Goal: Find specific page/section: Find specific page/section

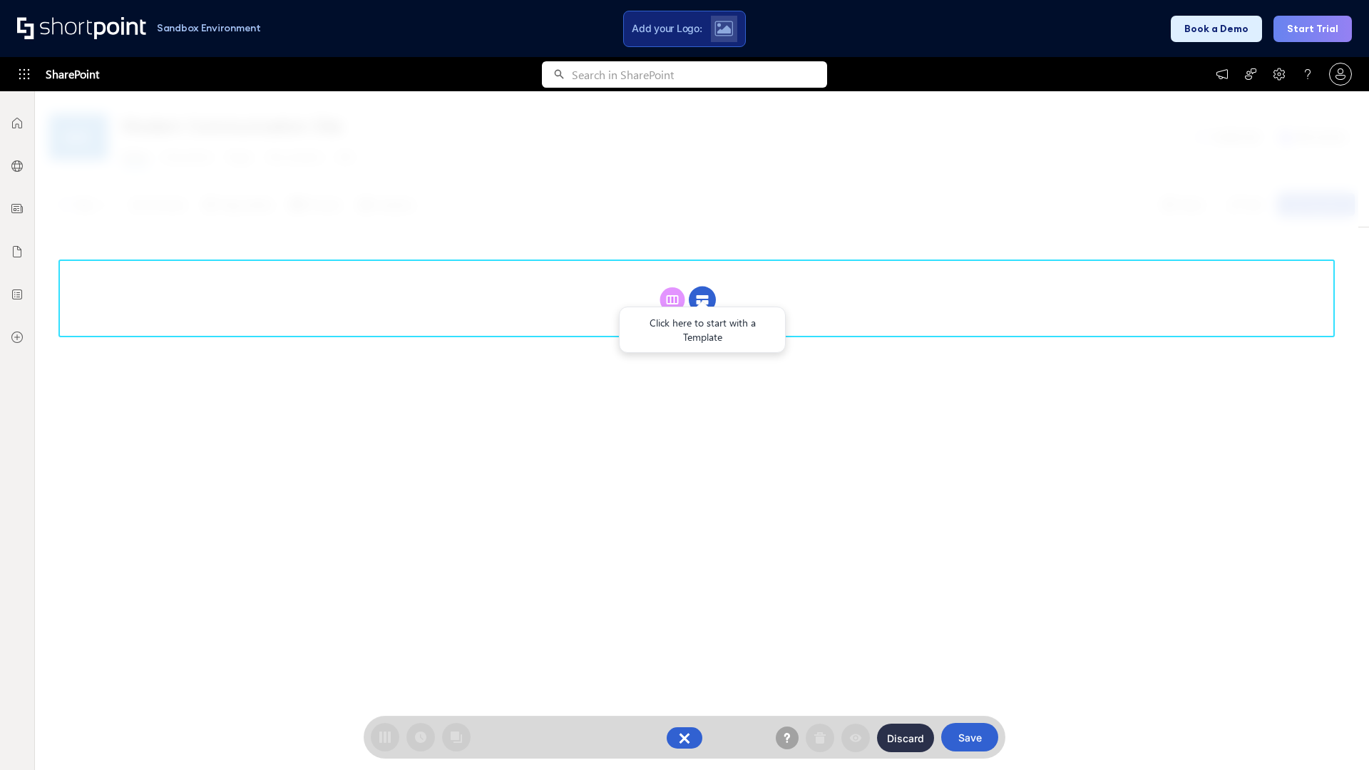
click at [702, 287] on circle at bounding box center [702, 300] width 27 height 27
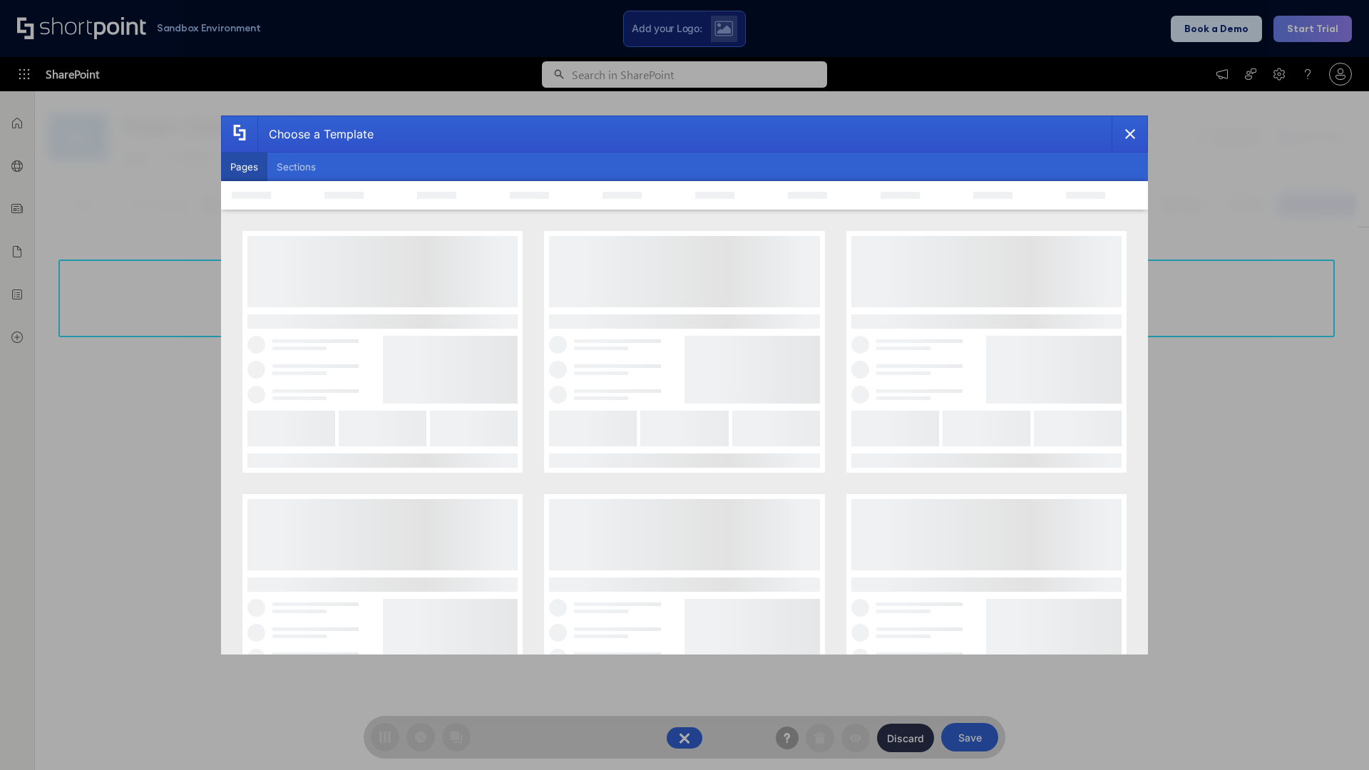
scroll to position [195, 0]
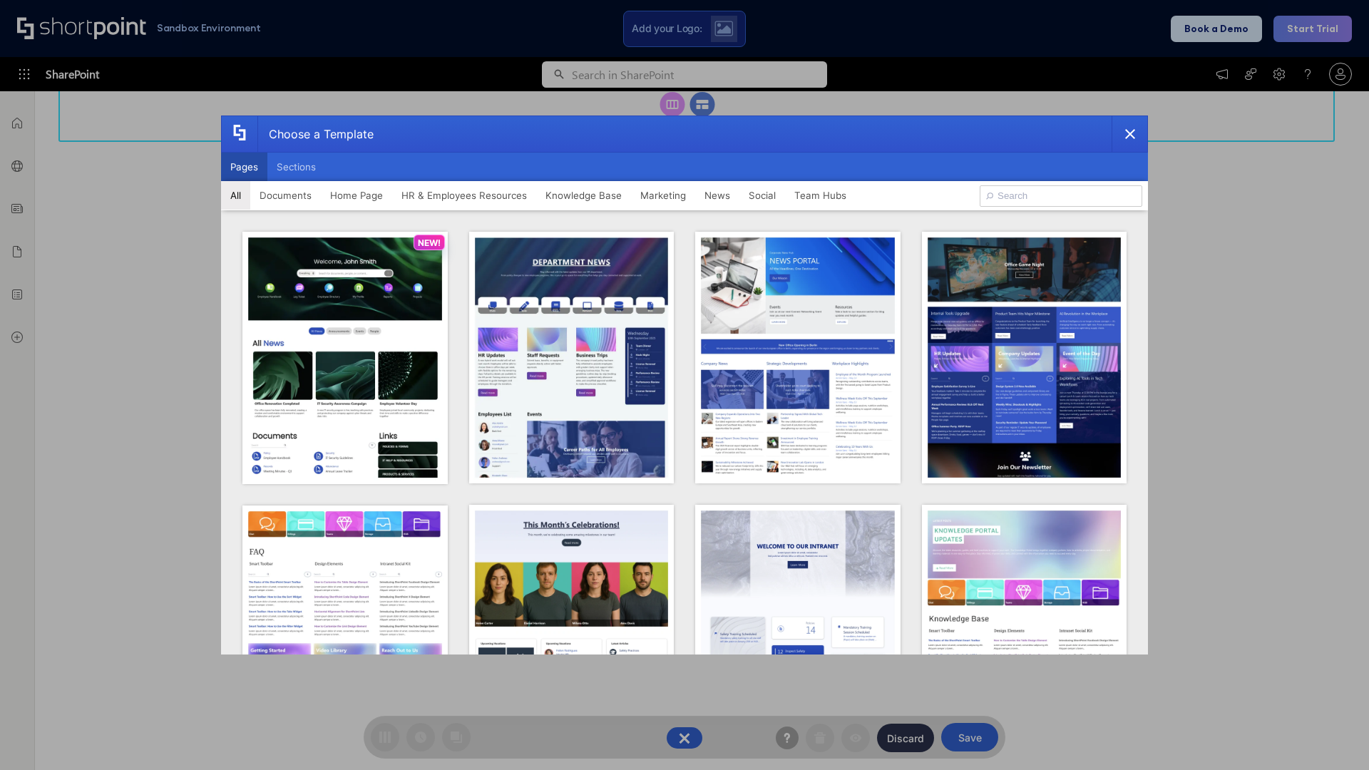
click at [244, 167] on button "Pages" at bounding box center [244, 167] width 46 height 29
type input "Marketing 1"
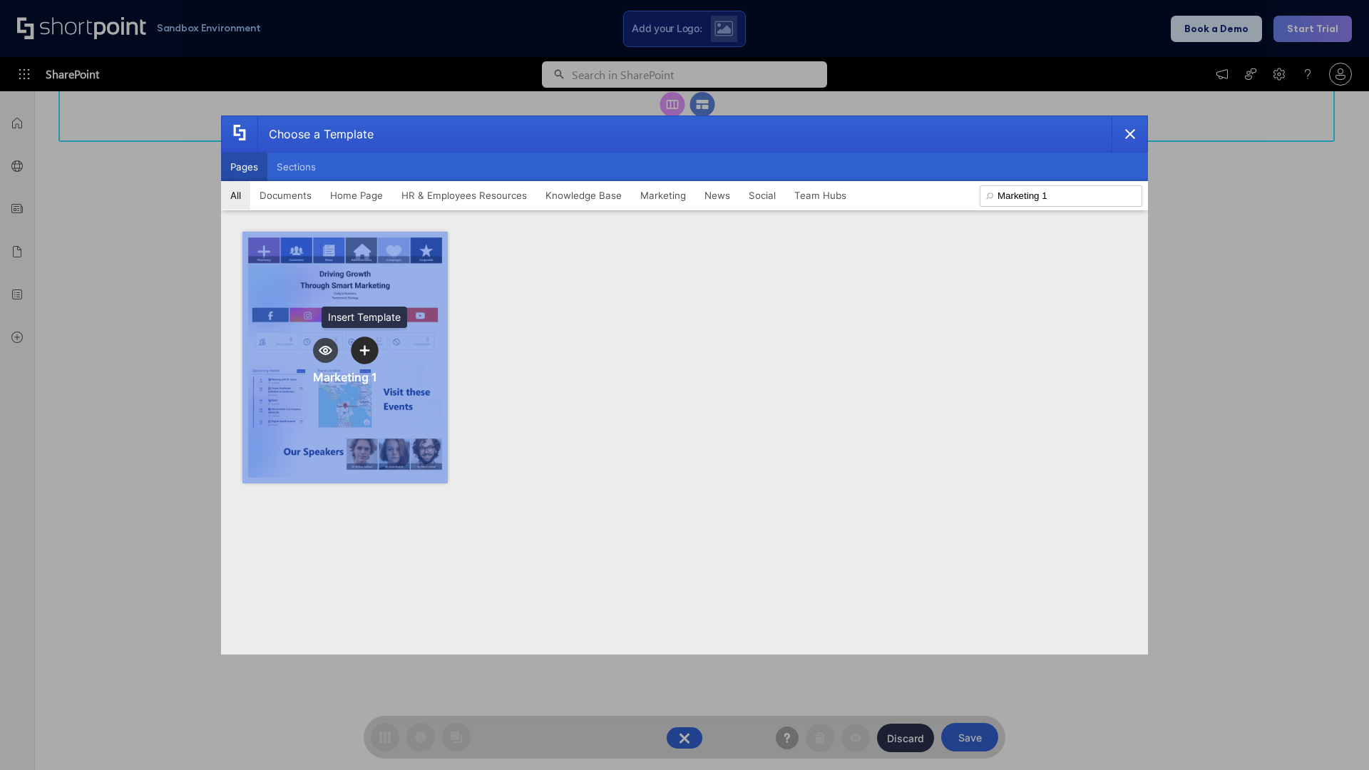
click at [364, 350] on icon "template selector" at bounding box center [364, 350] width 10 height 10
